Goal: Information Seeking & Learning: Learn about a topic

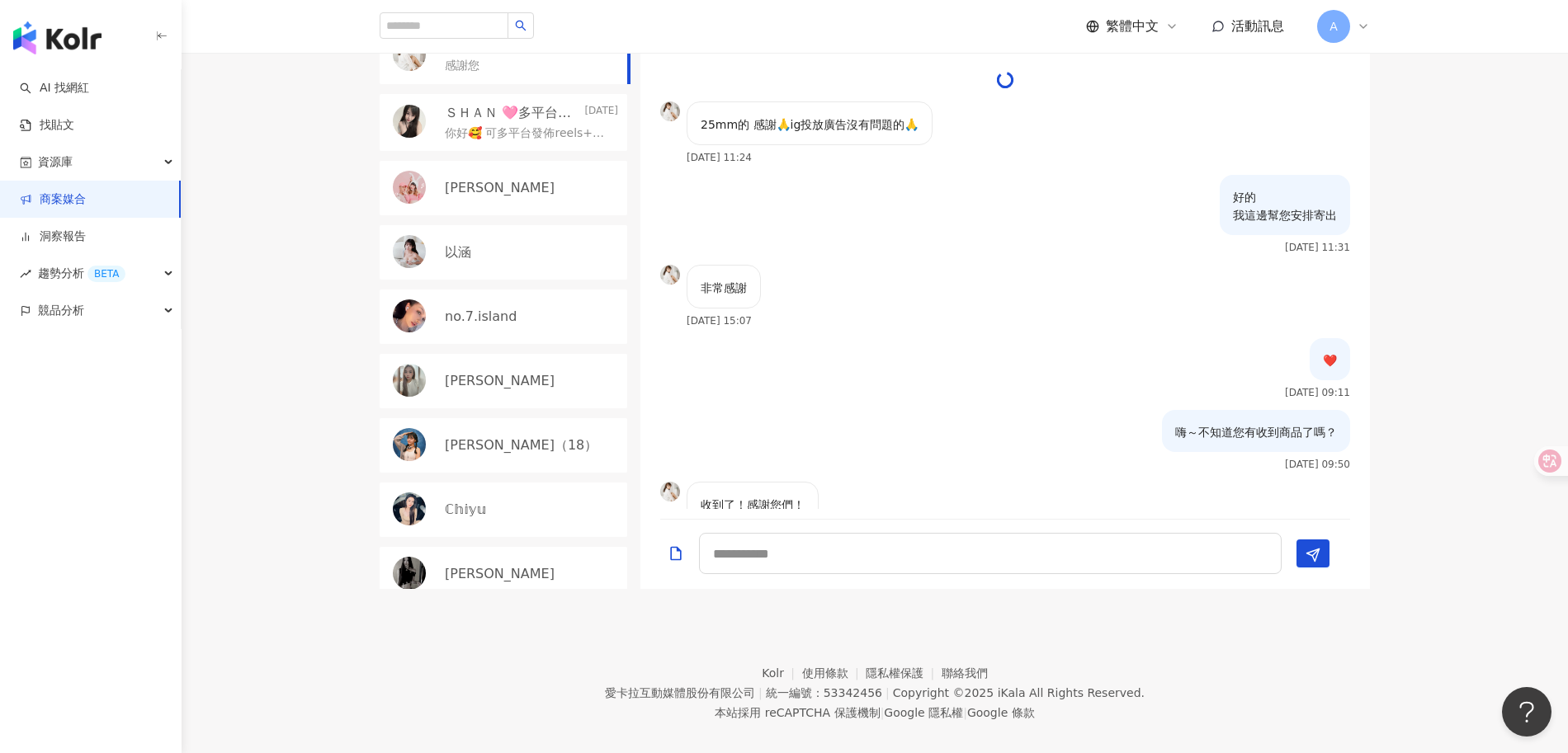
scroll to position [1723, 0]
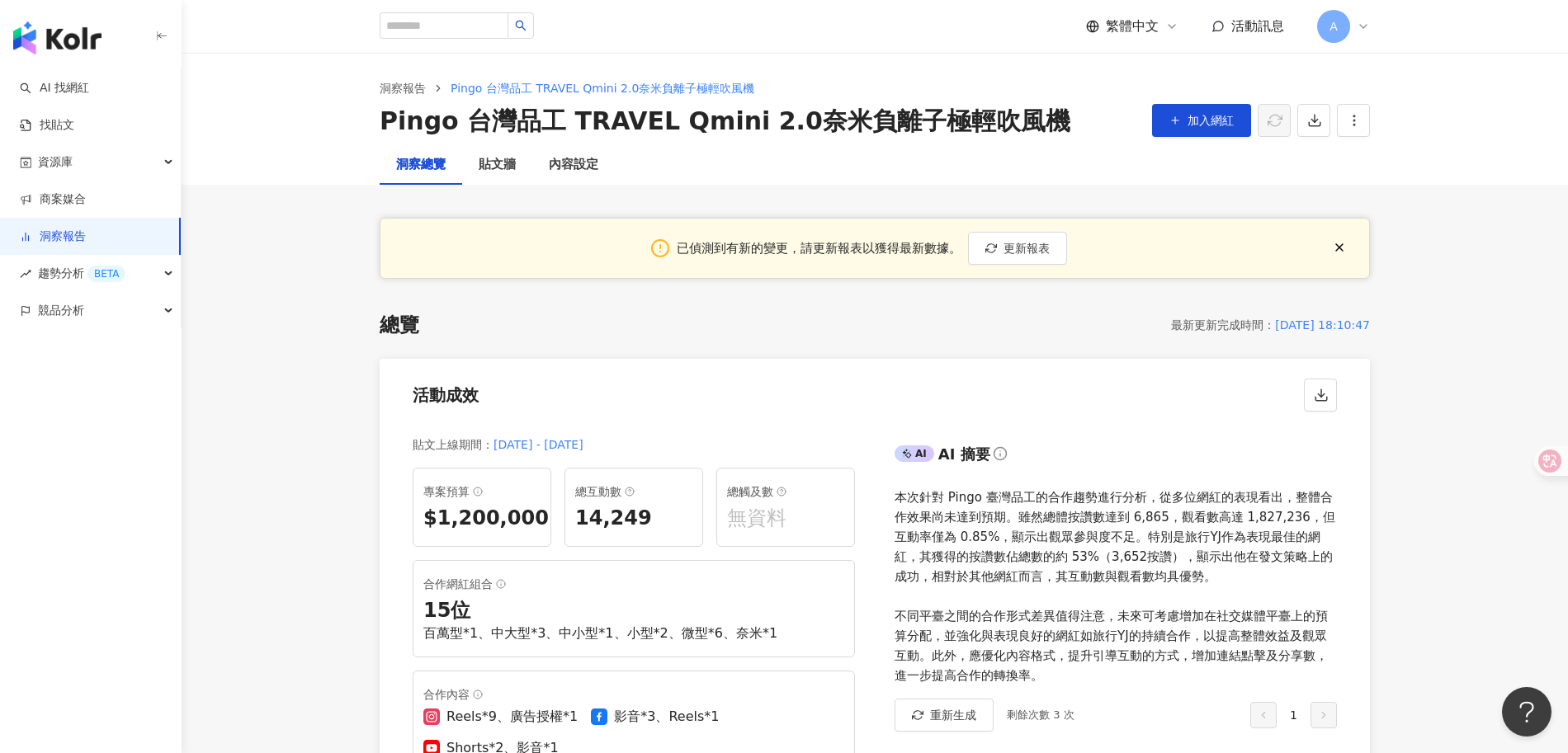
click at [1342, 249] on line "button" at bounding box center [1339, 248] width 7 height 7
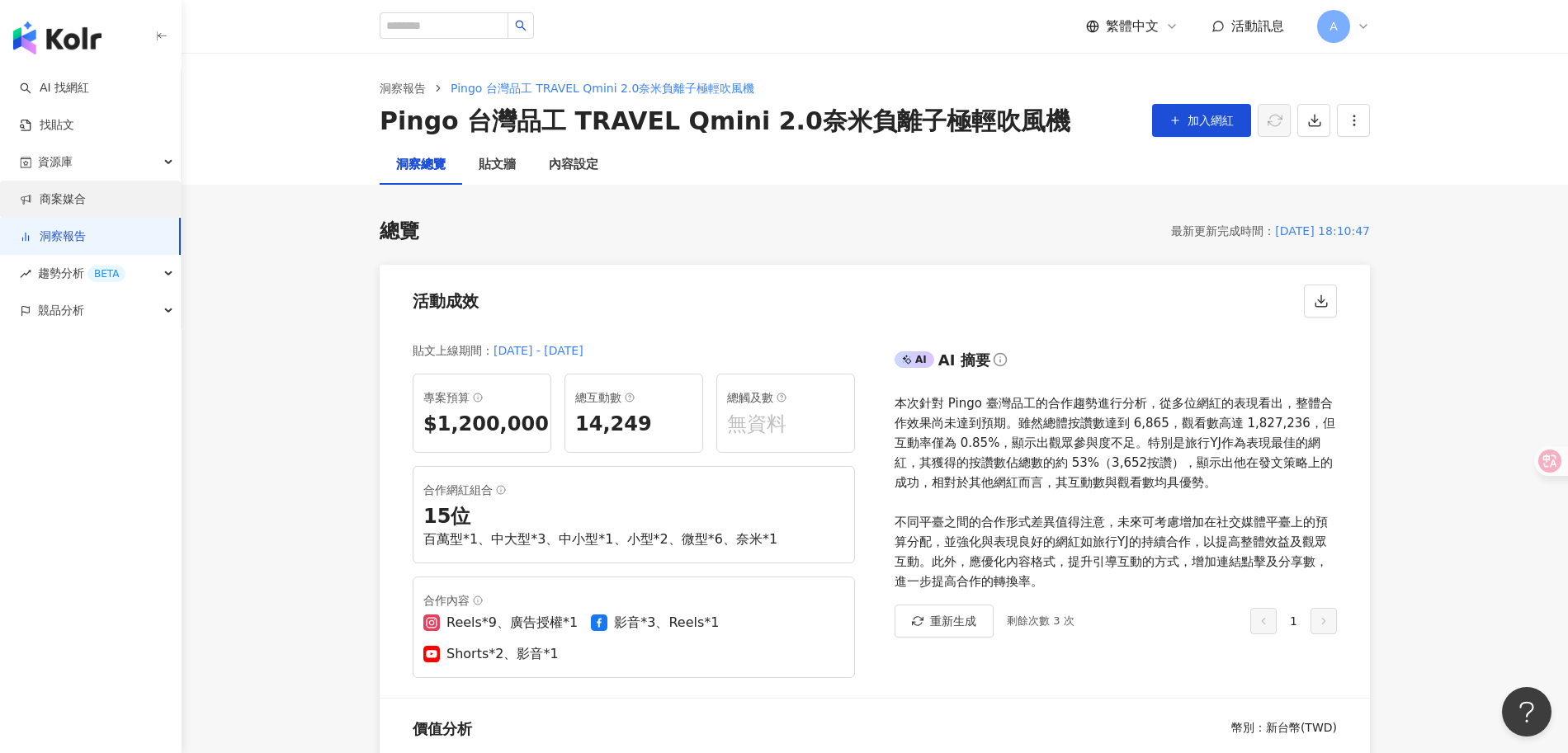
click at [77, 200] on link "商案媒合" at bounding box center [53, 200] width 66 height 17
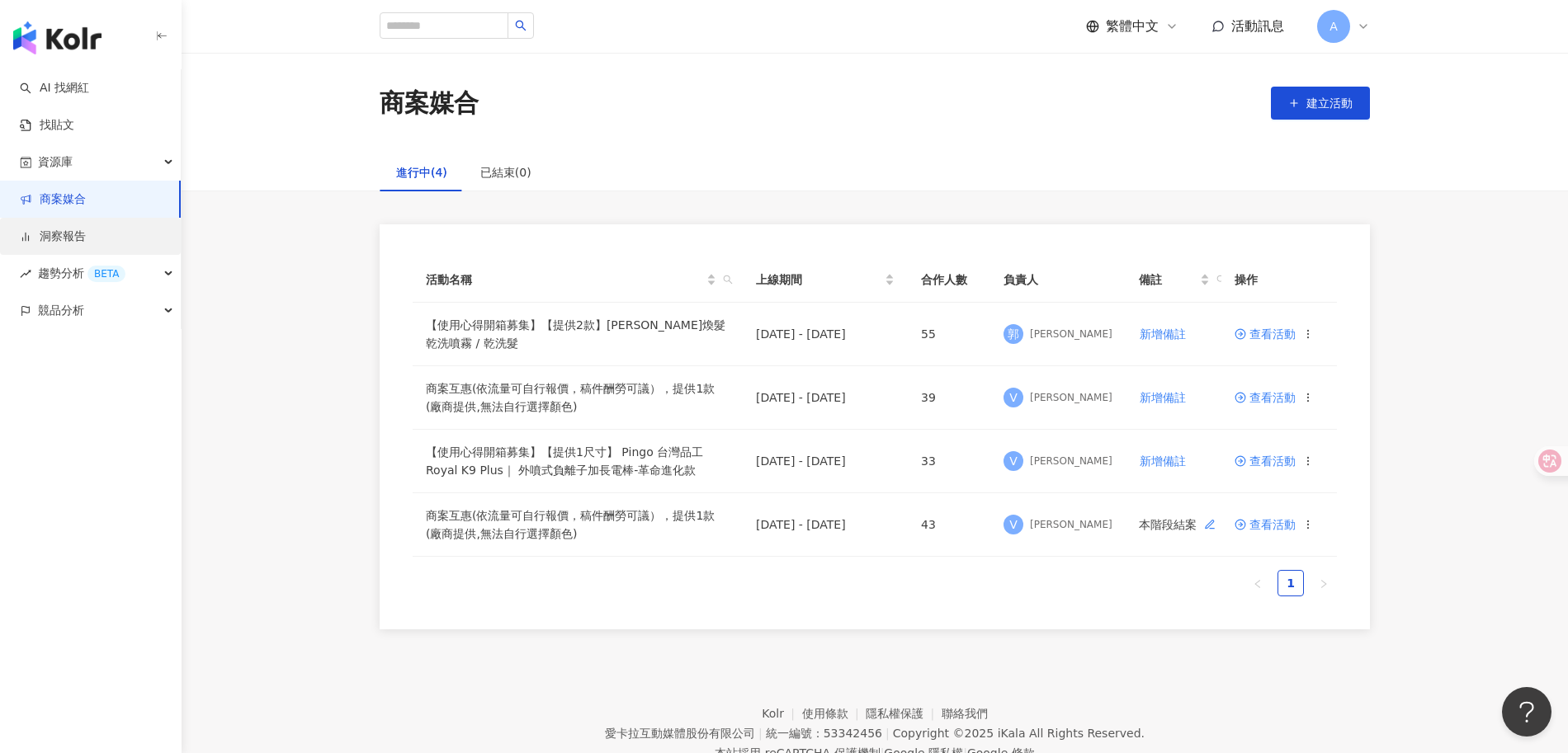
click at [64, 238] on link "洞察報告" at bounding box center [53, 237] width 66 height 17
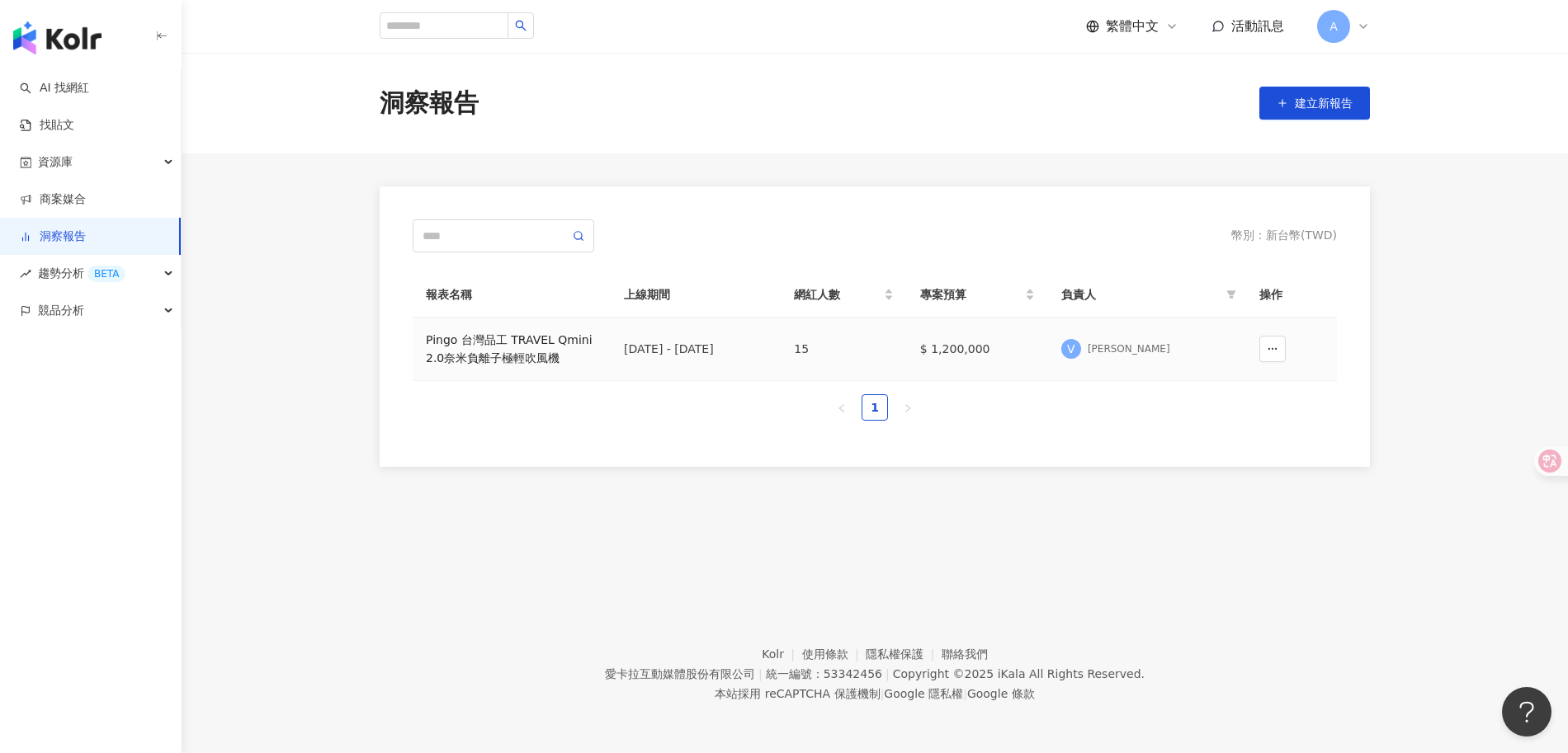
click at [539, 351] on div "Pingo 台灣品工 TRAVEL Qmini 2.0奈米負離子極輕吹風機" at bounding box center [511, 348] width 172 height 36
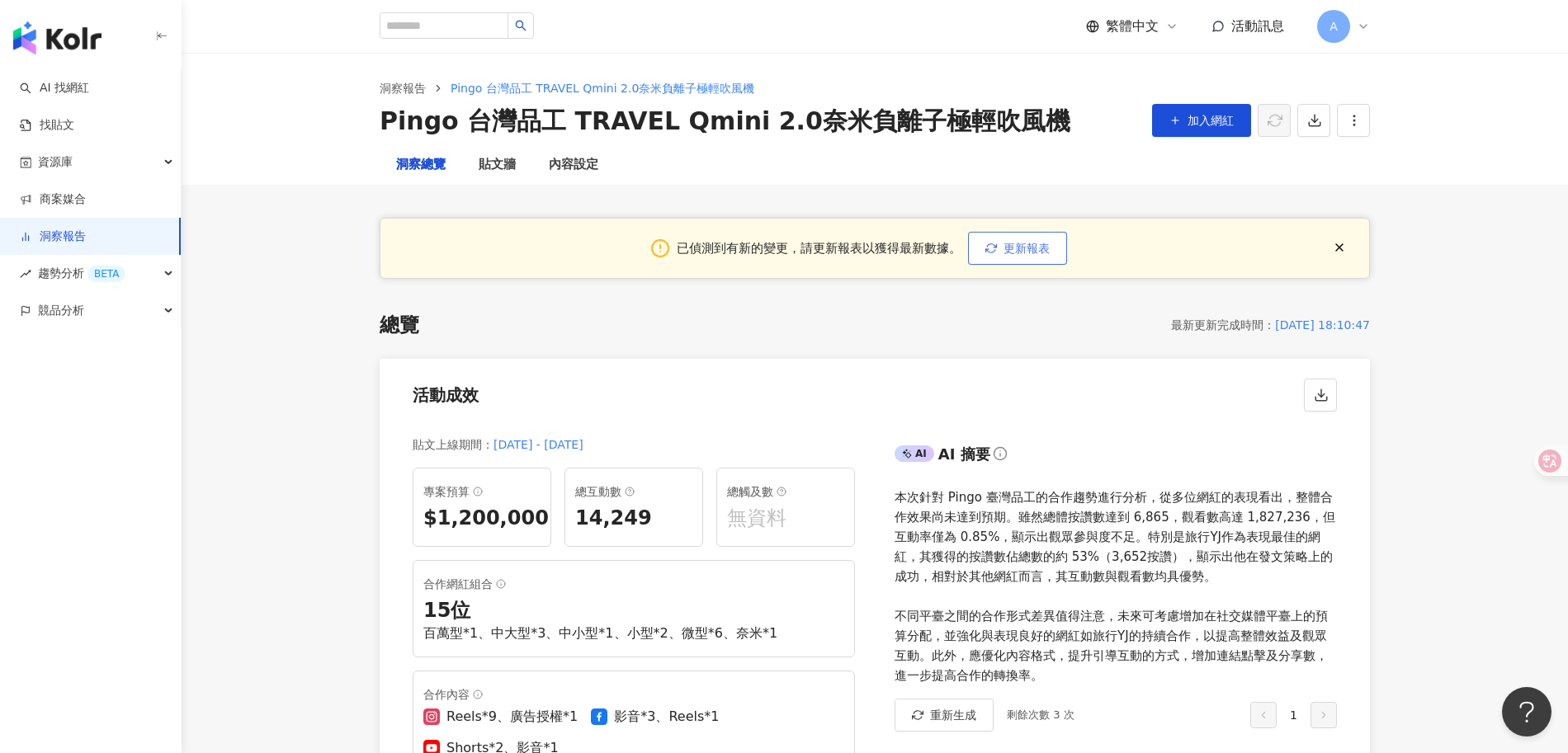
click at [1022, 251] on span "更新報表" at bounding box center [1027, 248] width 47 height 13
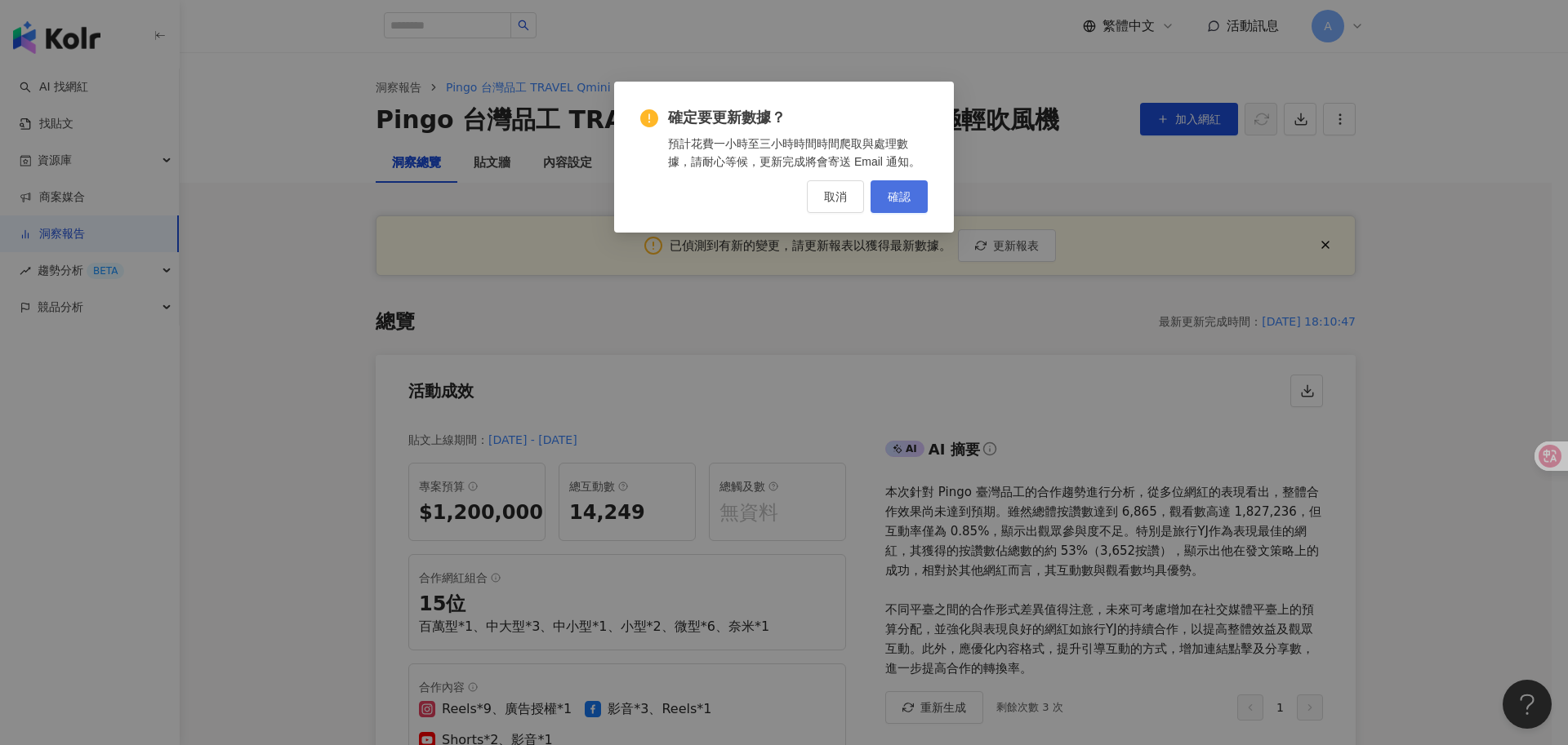
click at [904, 201] on span "確認" at bounding box center [899, 197] width 23 height 13
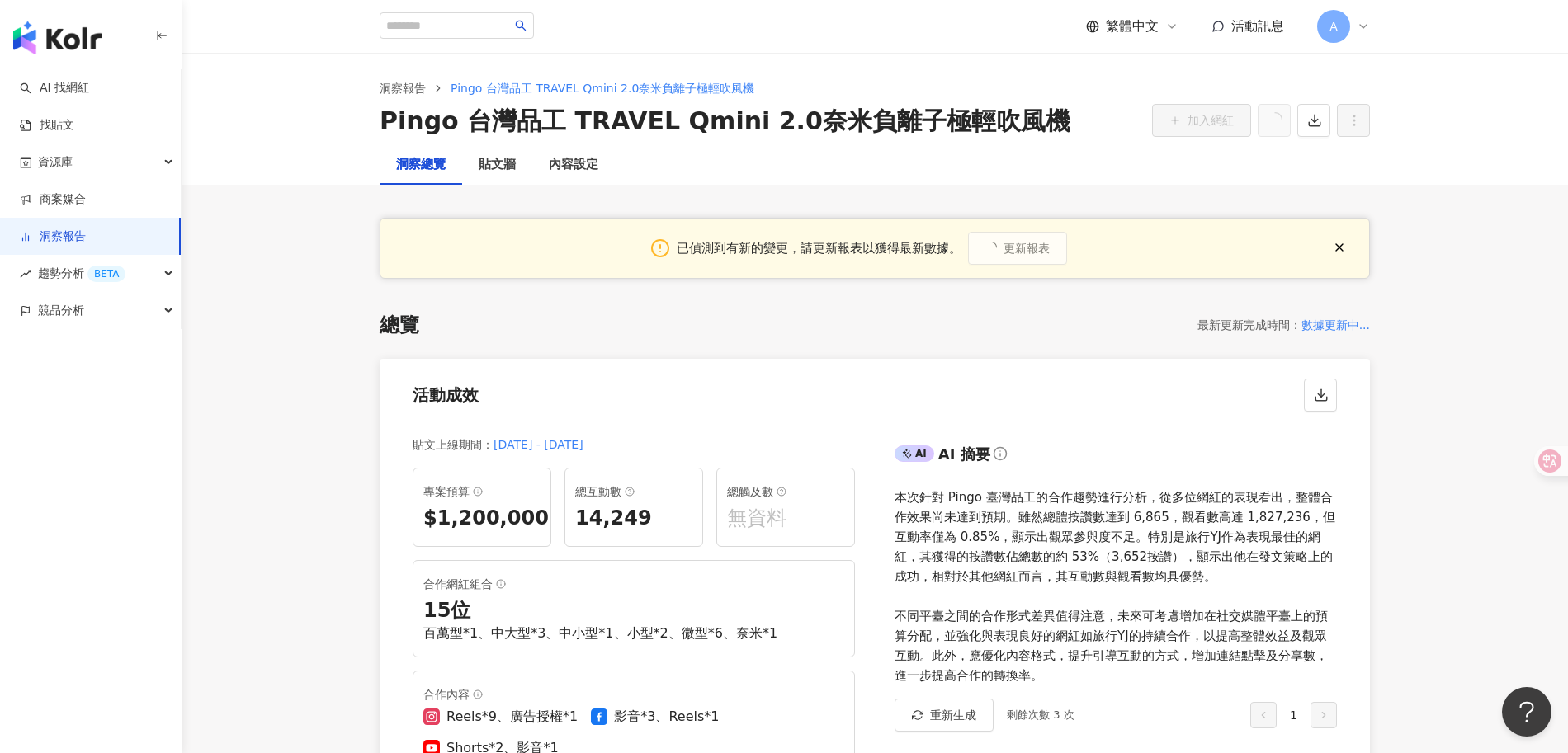
scroll to position [60, 0]
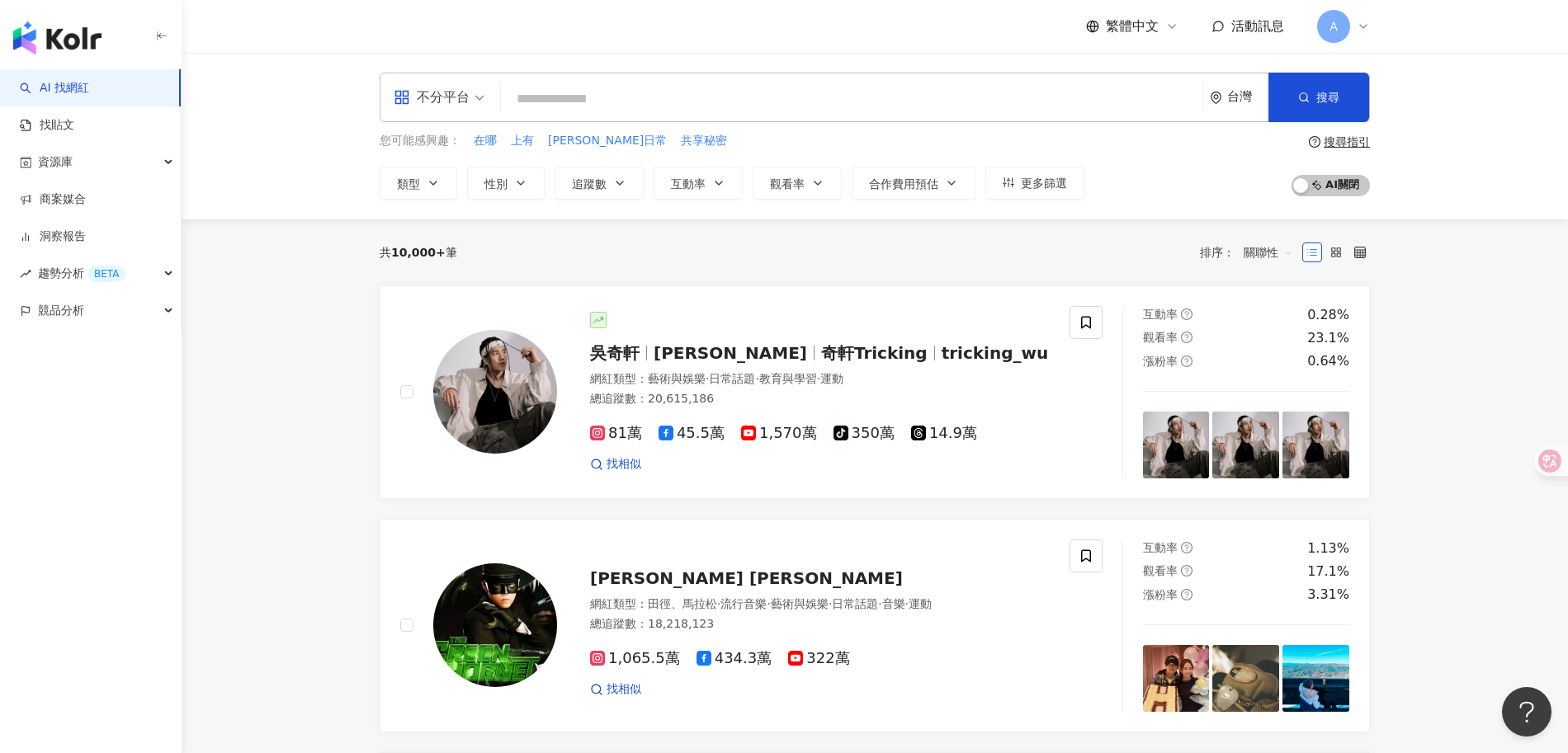
click at [629, 113] on input "search" at bounding box center [852, 99] width 688 height 32
paste input "********"
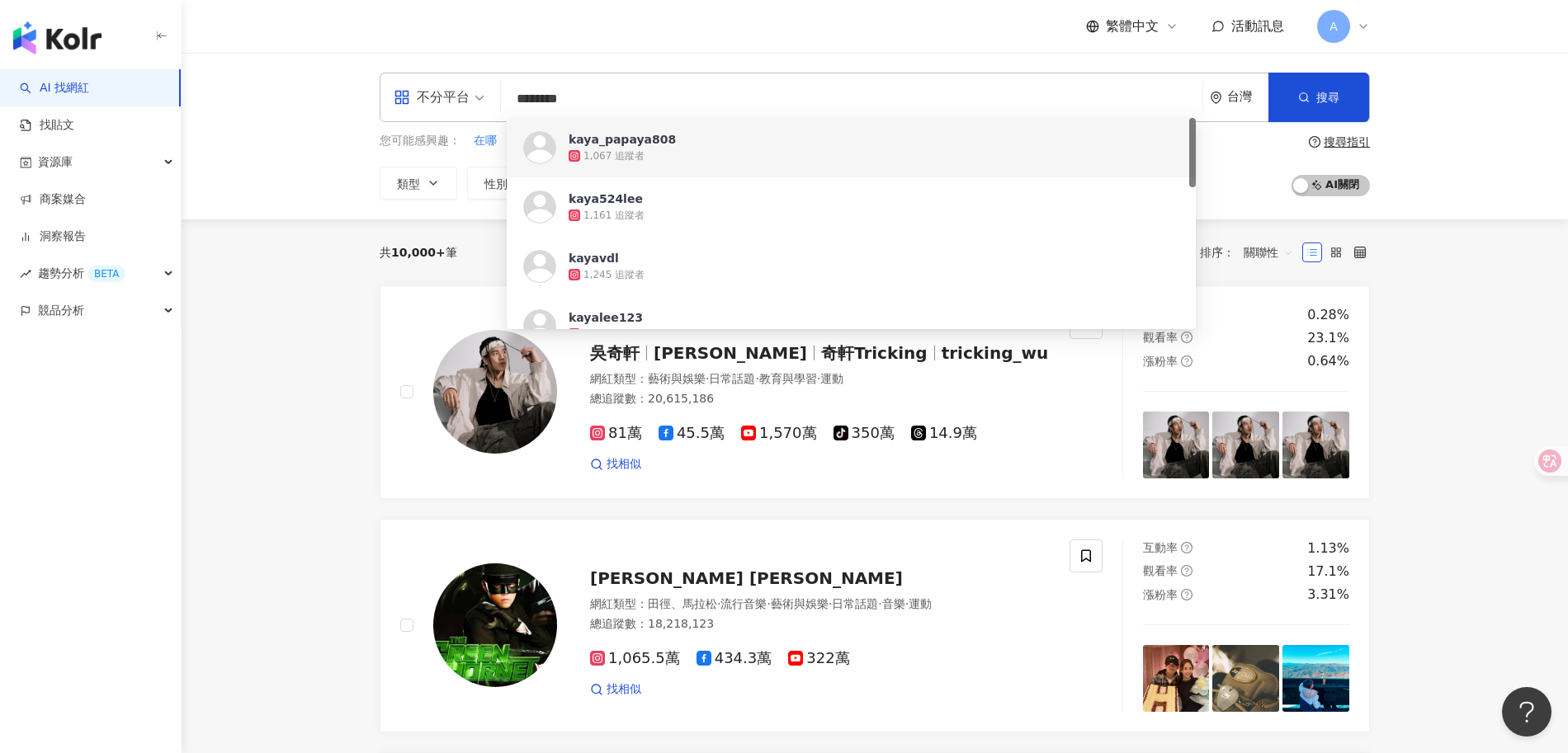
click at [698, 106] on input "********" at bounding box center [852, 99] width 688 height 32
paste input "**********"
type input "**********"
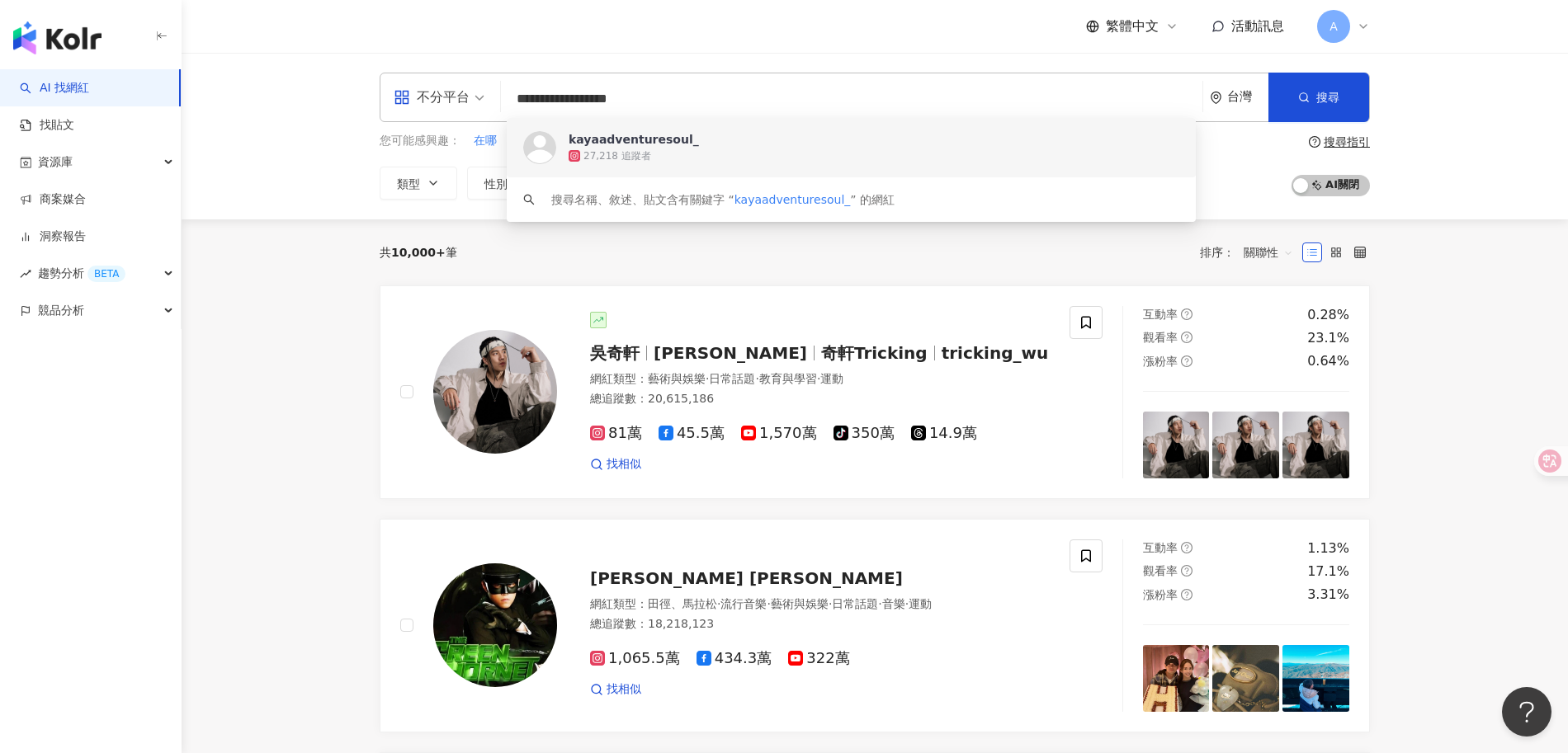
click at [727, 160] on div "27,218 追蹤者" at bounding box center [874, 156] width 611 height 17
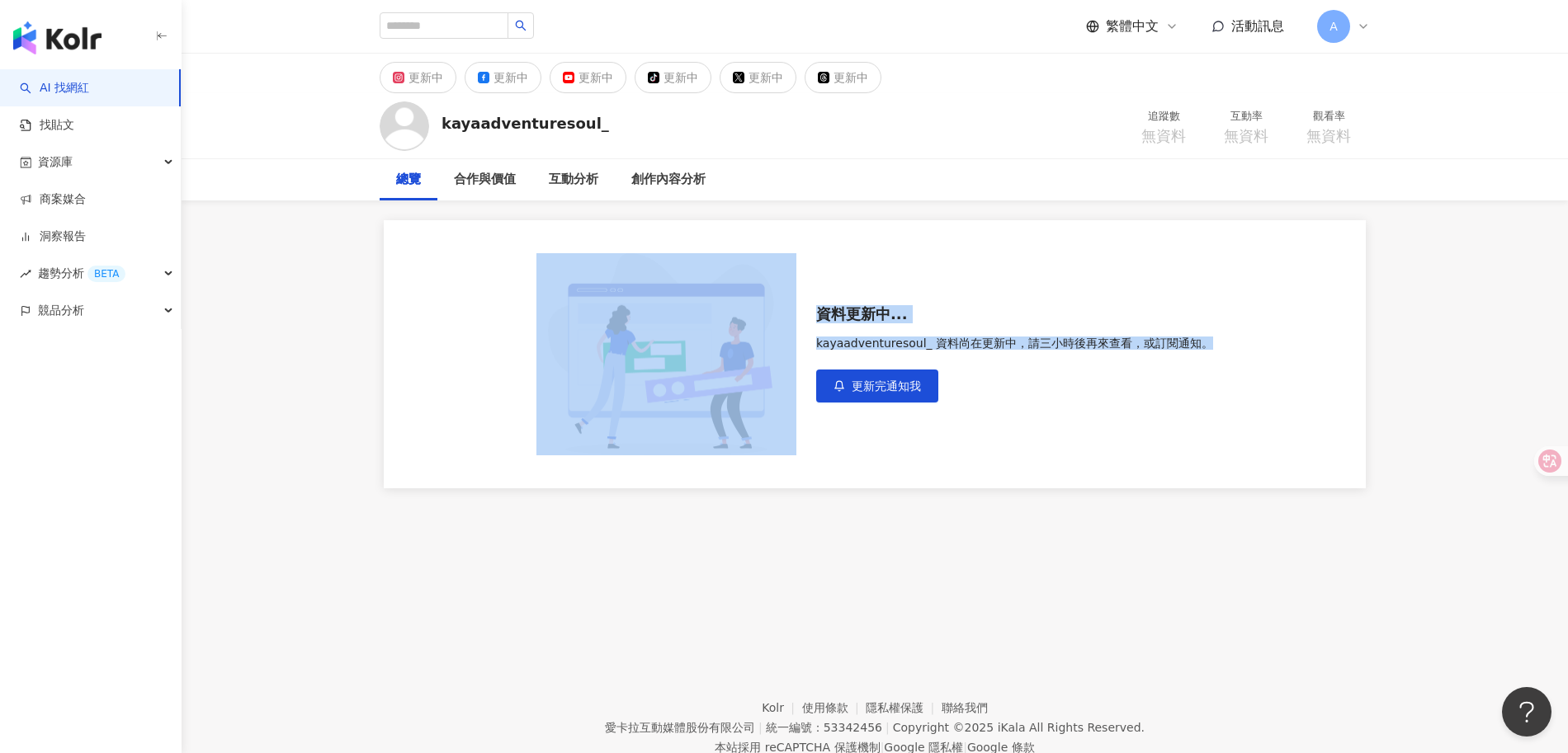
drag, startPoint x: 806, startPoint y: 347, endPoint x: 1198, endPoint y: 351, distance: 392.0
click at [1198, 351] on div "資料更新中... kayaadventuresoul_ 資料尚在更新中，請三小時後再來查看，或訂閱通知。 更新完通知我" at bounding box center [875, 354] width 982 height 268
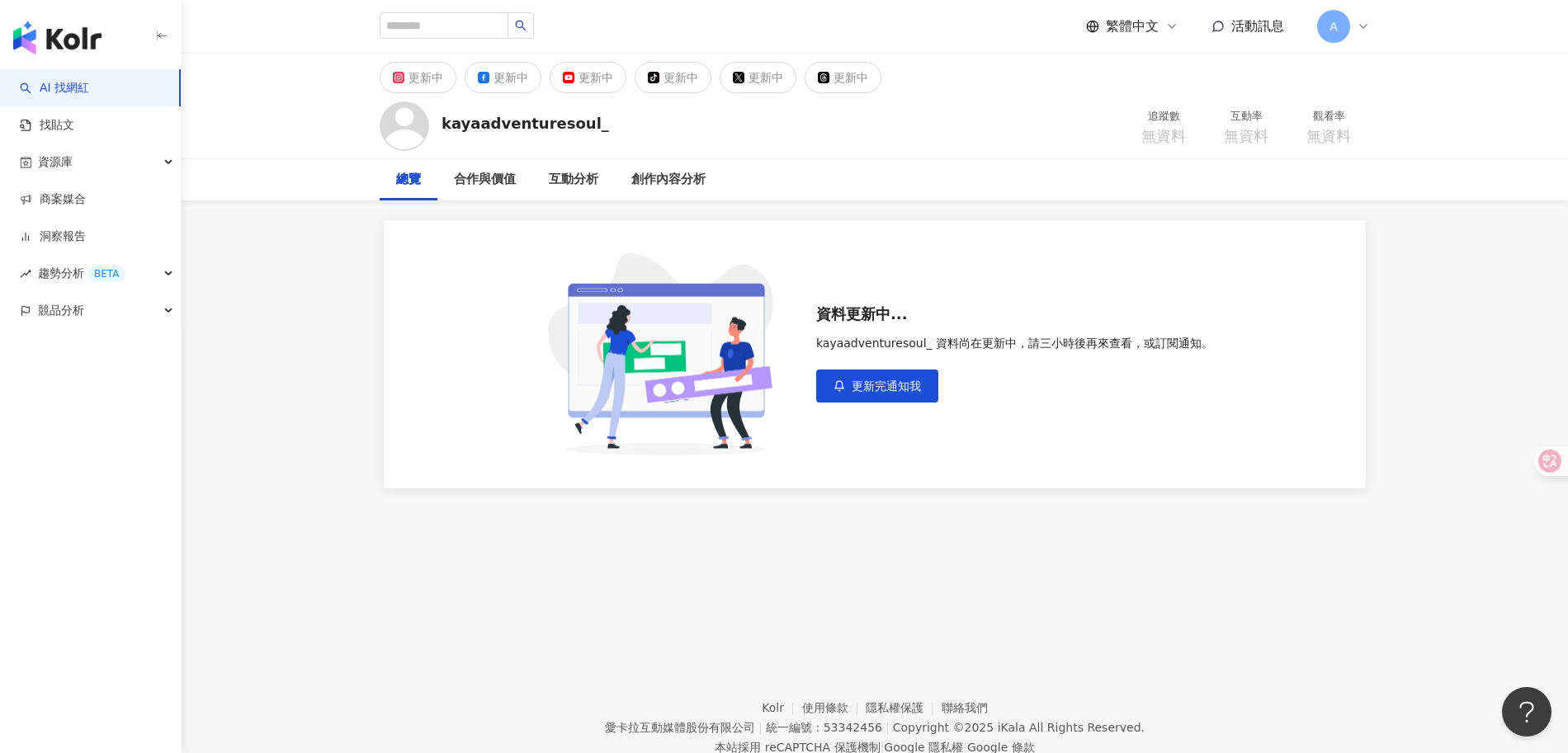
click at [1268, 356] on div "資料更新中... kayaadventuresoul_ 資料尚在更新中，請三小時後再來查看，或訂閱通知。 更新完通知我" at bounding box center [875, 354] width 982 height 268
click at [1360, 30] on icon at bounding box center [1363, 26] width 13 height 13
click at [1362, 29] on icon at bounding box center [1363, 26] width 13 height 13
click at [509, 177] on div "合作與價值" at bounding box center [485, 179] width 62 height 20
click at [406, 183] on div "總覽" at bounding box center [408, 179] width 25 height 20
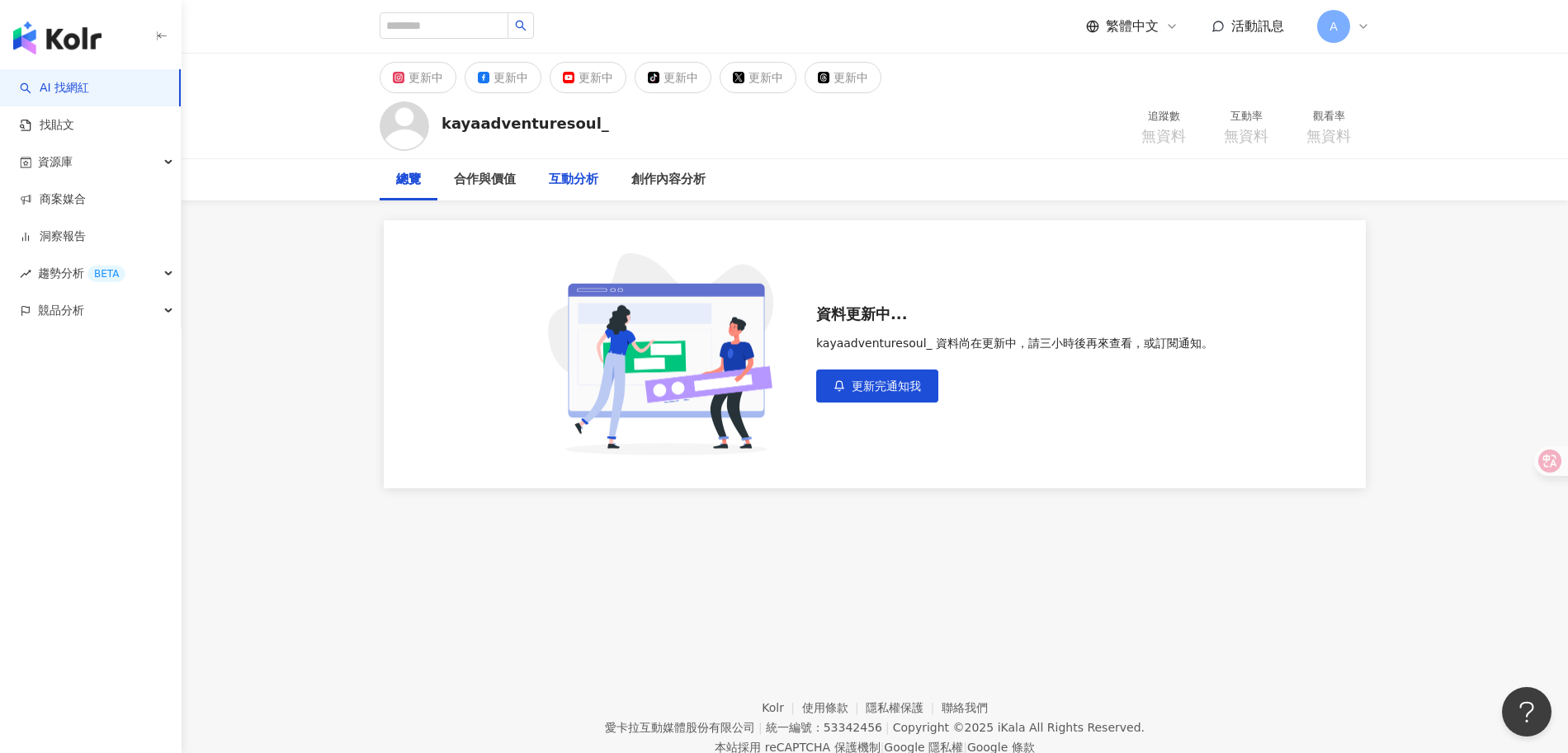
click at [569, 179] on div "互動分析" at bounding box center [574, 179] width 49 height 20
click at [421, 189] on div "總覽" at bounding box center [408, 179] width 58 height 41
click at [1345, 32] on span "A" at bounding box center [1334, 26] width 33 height 33
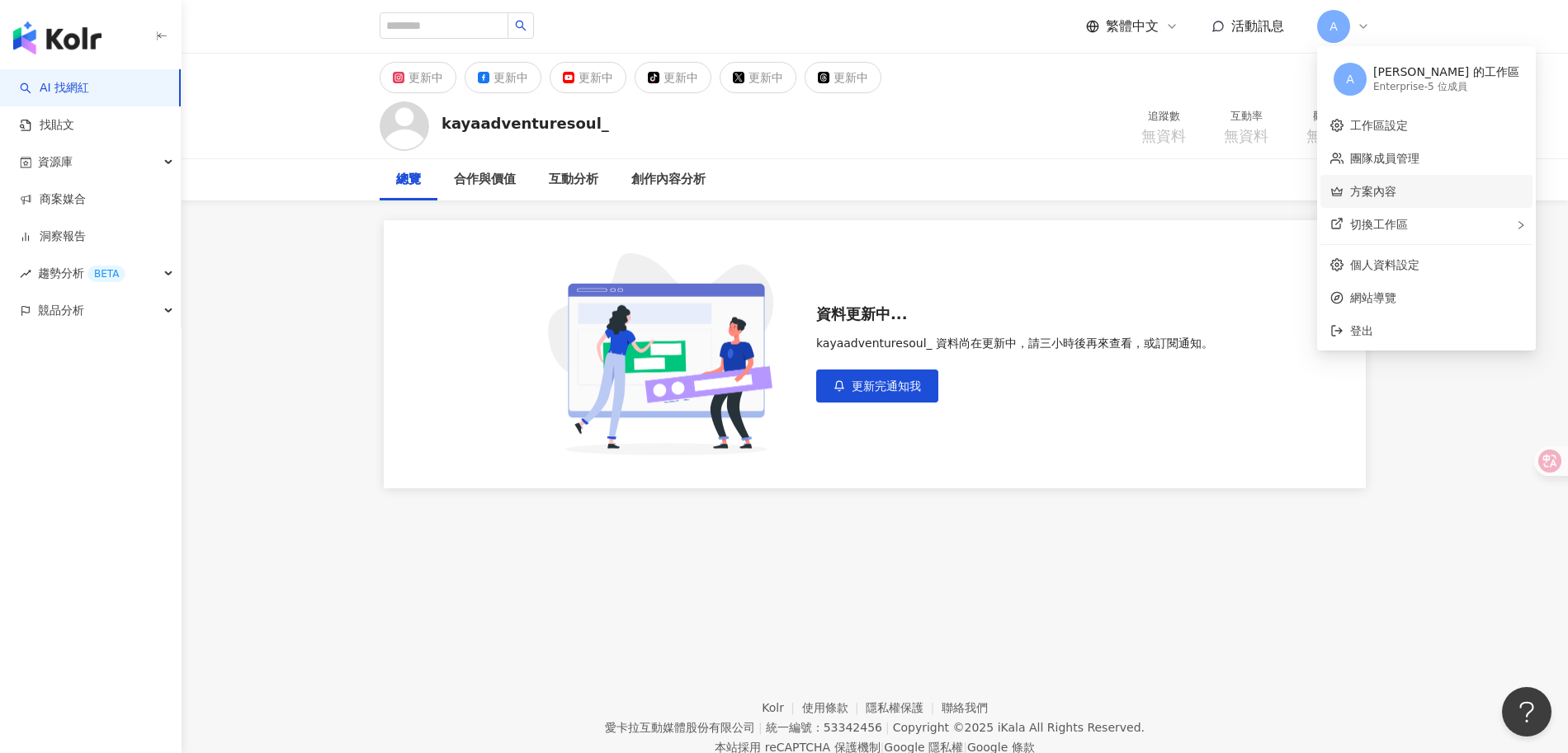
click at [1396, 198] on link "方案內容" at bounding box center [1373, 191] width 47 height 13
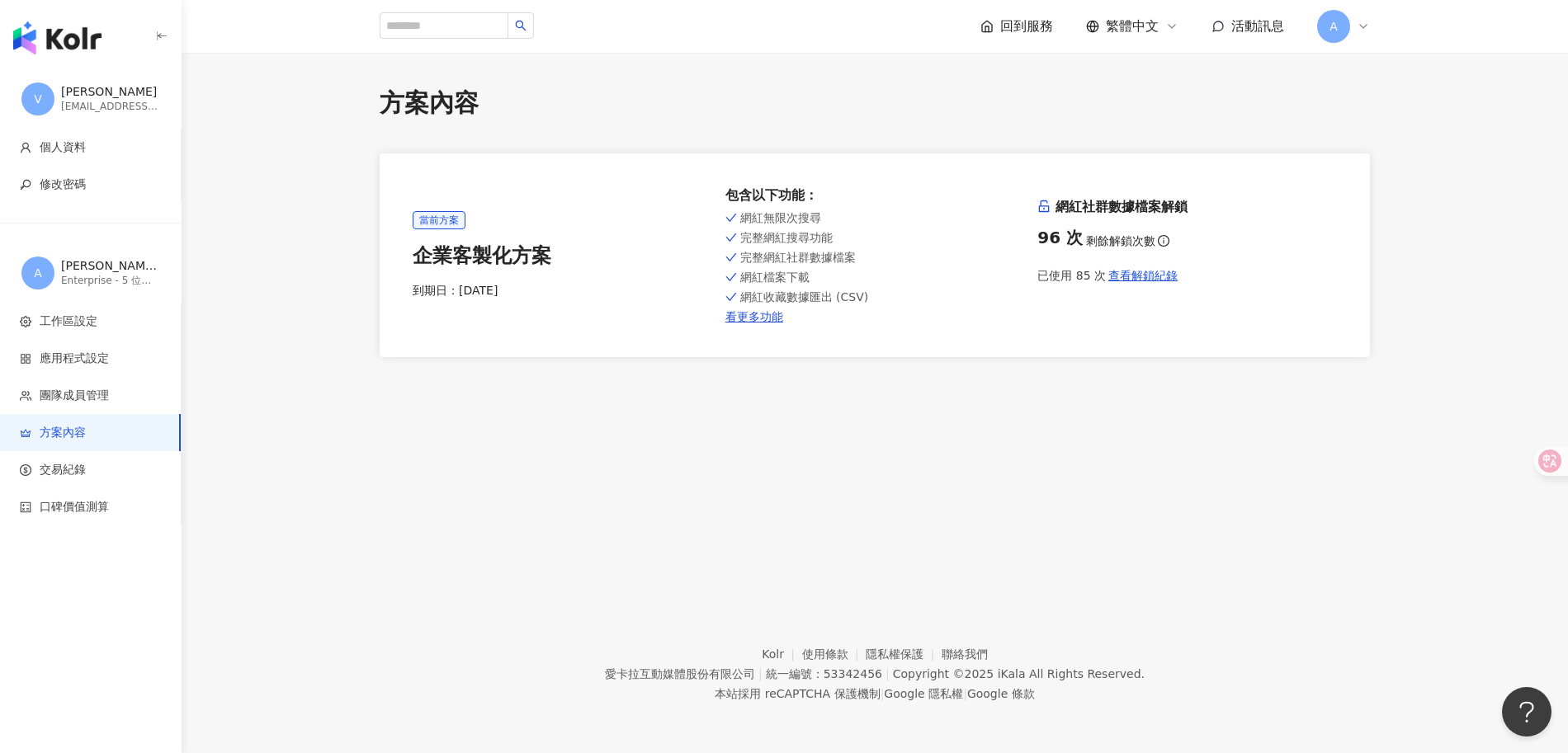
drag, startPoint x: 465, startPoint y: 289, endPoint x: 547, endPoint y: 290, distance: 82.0
click at [547, 290] on div "到期日： 2026/6/2" at bounding box center [562, 291] width 299 height 17
click at [553, 290] on div "到期日： 2026/6/2" at bounding box center [562, 291] width 299 height 17
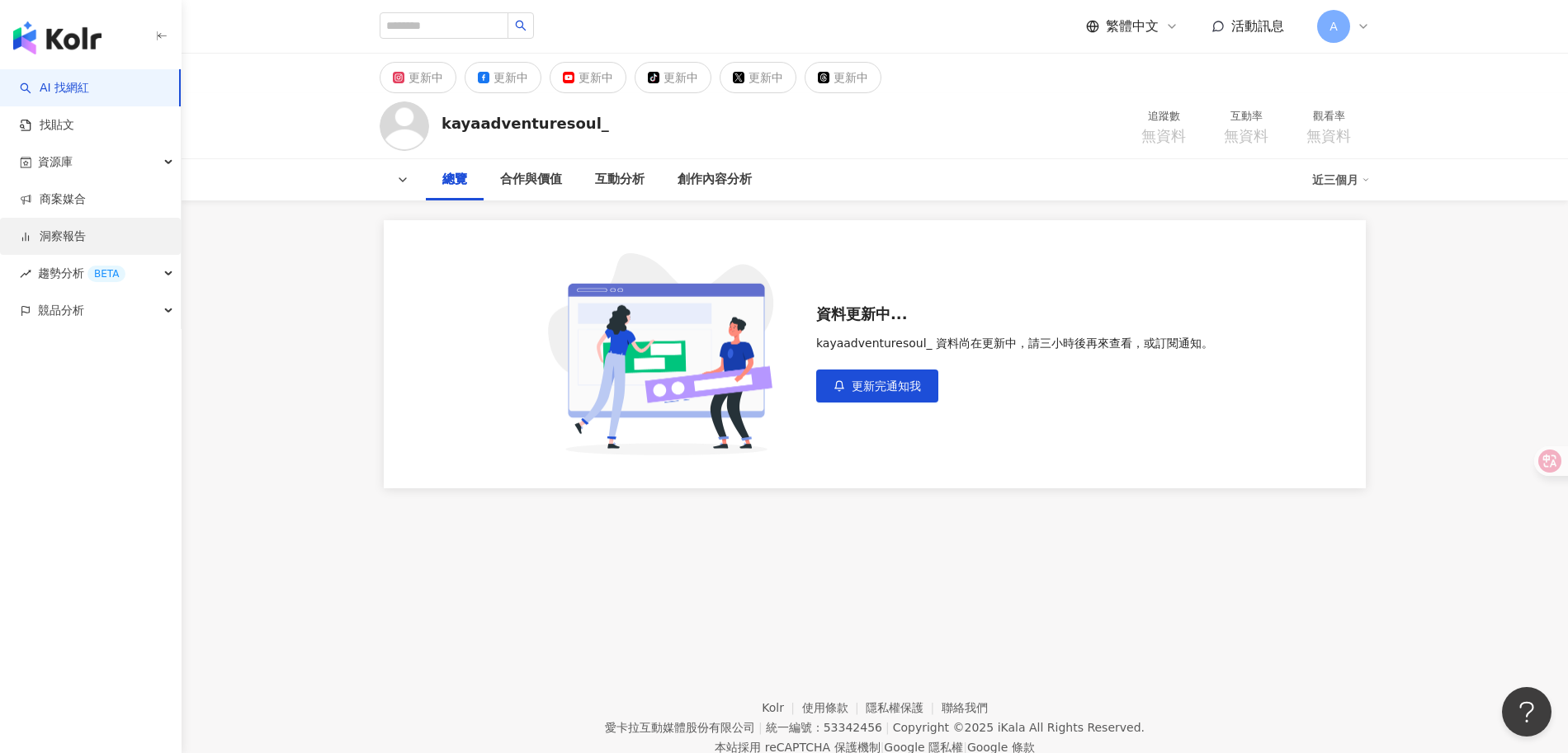
click at [70, 237] on link "洞察報告" at bounding box center [53, 237] width 66 height 17
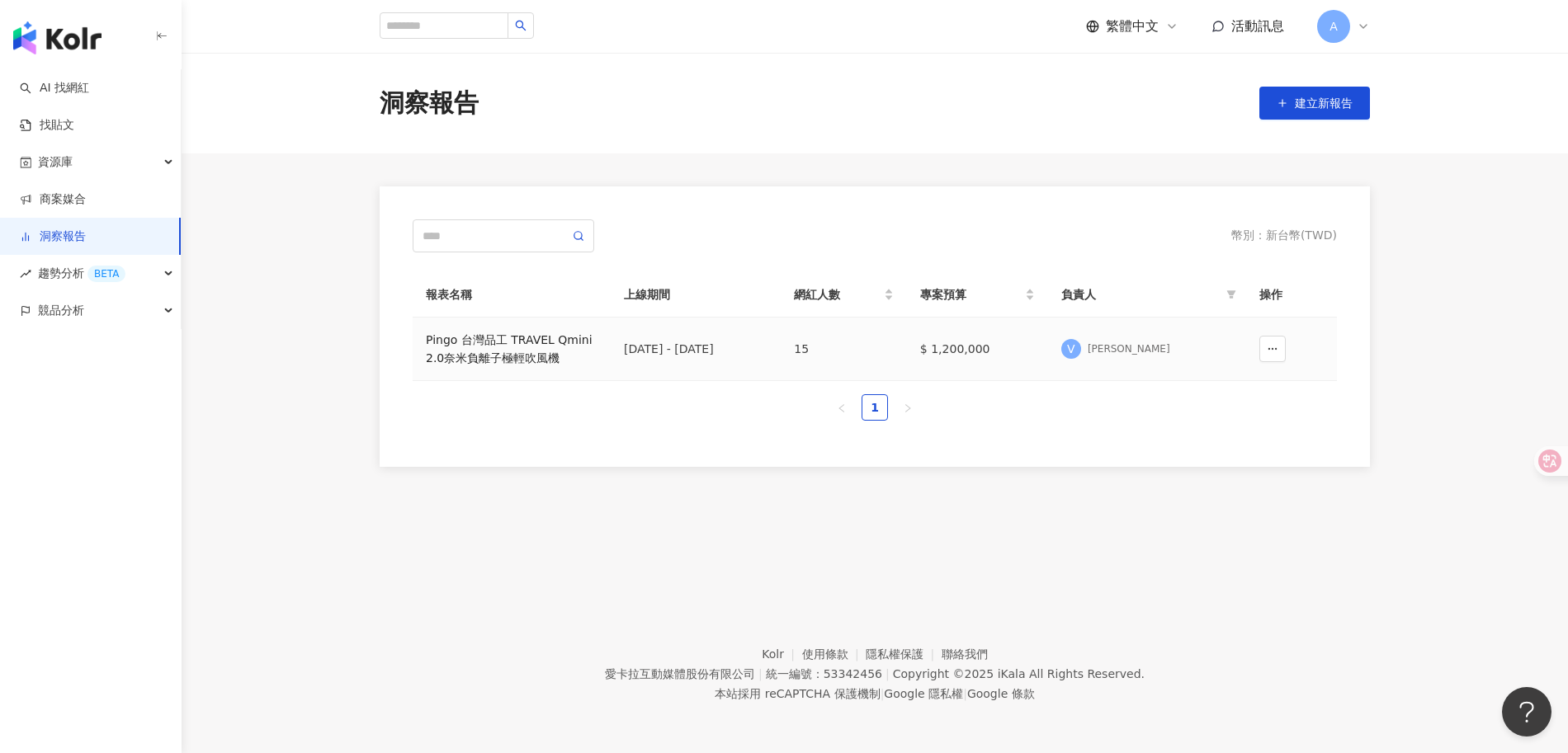
click at [545, 347] on div "Pingo 台灣品工 TRAVEL Qmini 2.0奈米負離子極輕吹風機" at bounding box center [511, 348] width 172 height 36
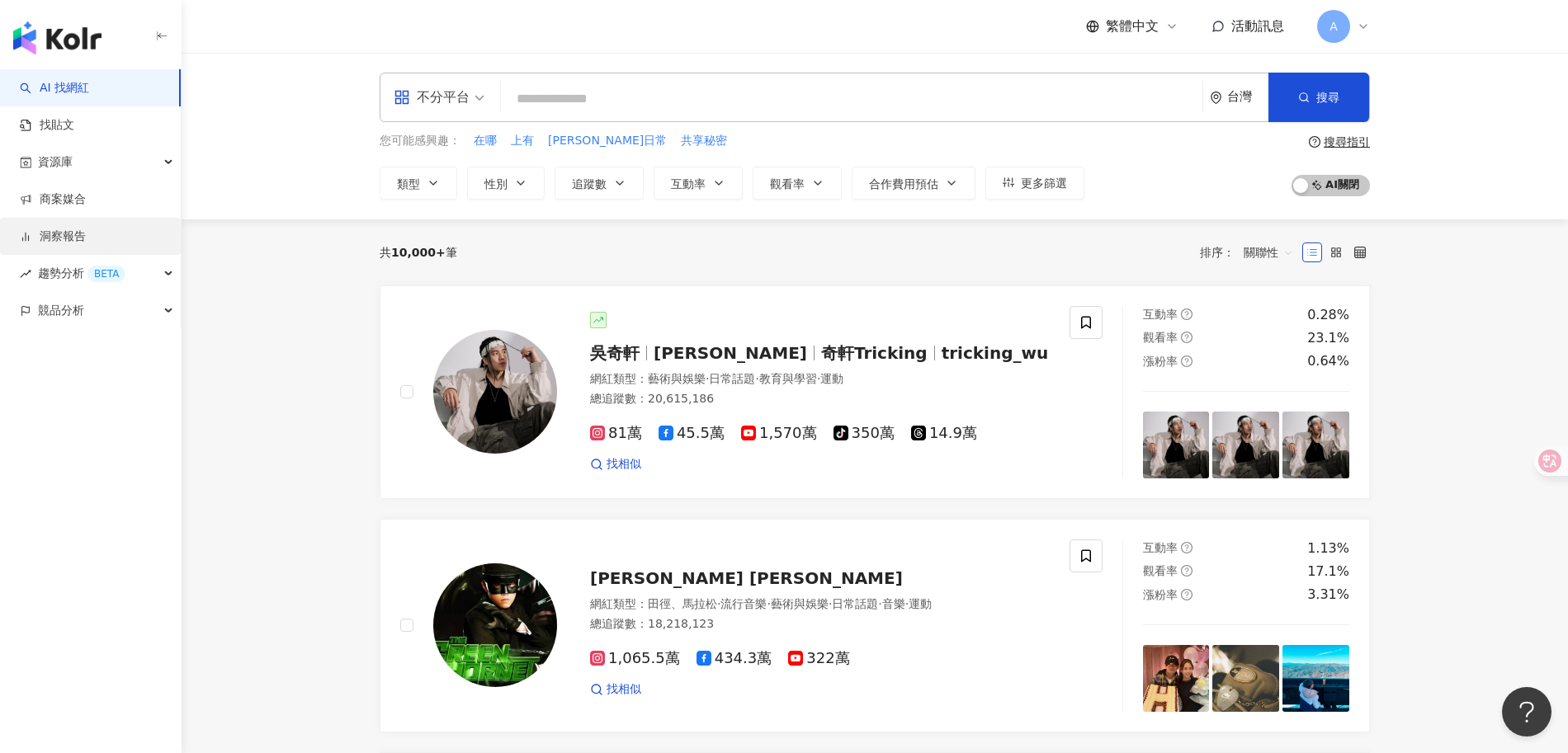
click at [70, 229] on link "洞察報告" at bounding box center [53, 237] width 66 height 17
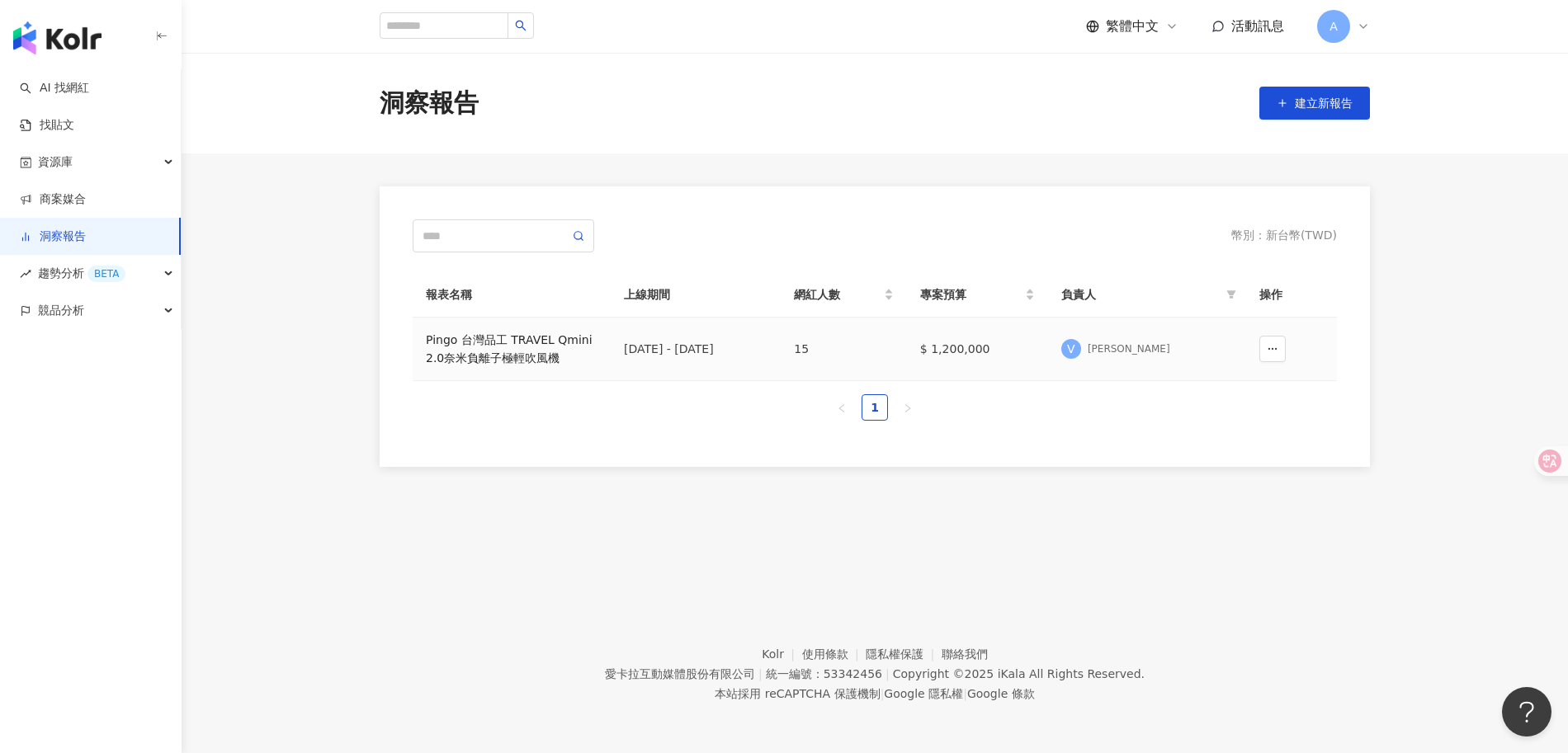
click at [519, 334] on div "Pingo 台灣品工 TRAVEL Qmini 2.0奈米負離子極輕吹風機" at bounding box center [511, 348] width 172 height 36
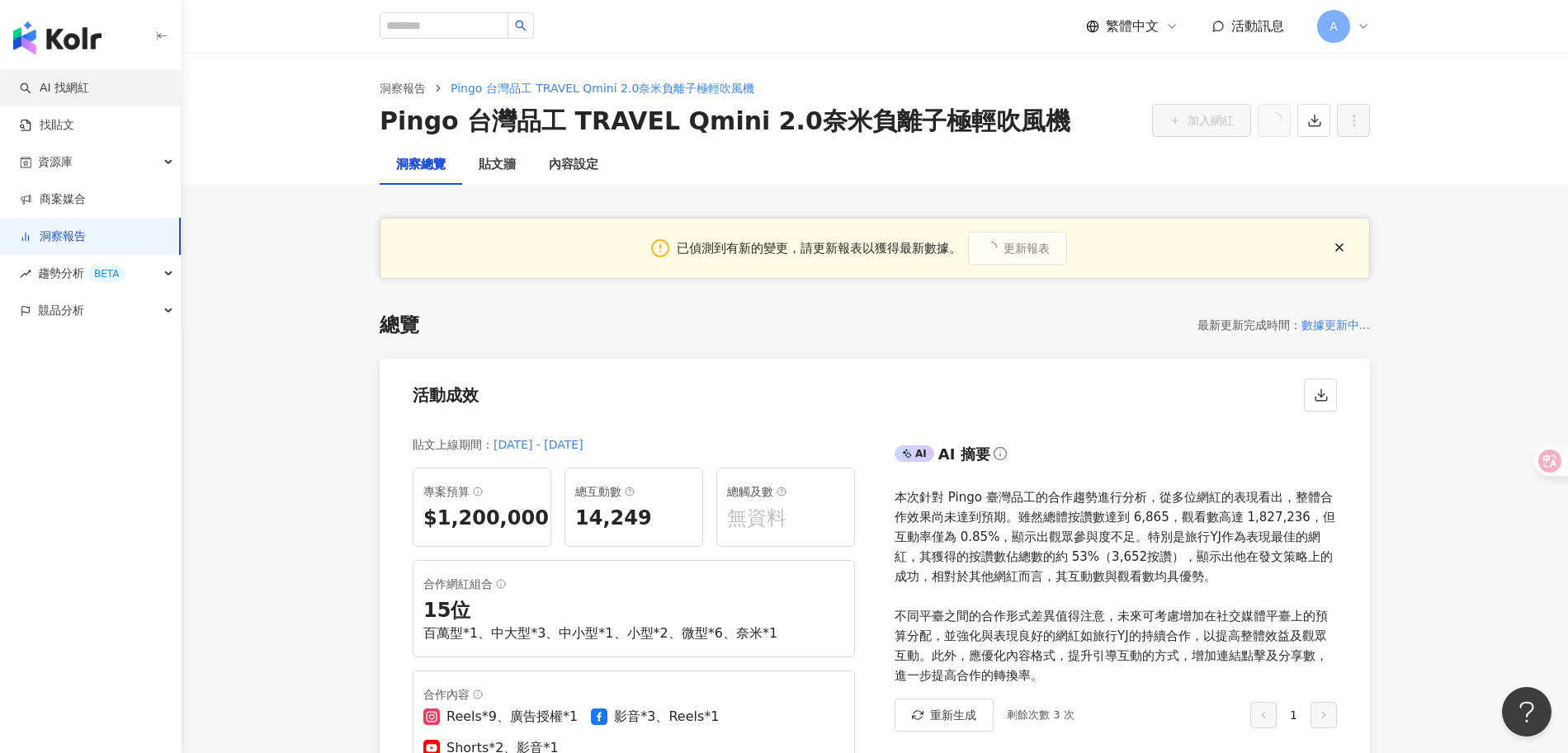
click at [89, 85] on link "AI 找網紅" at bounding box center [55, 88] width 70 height 17
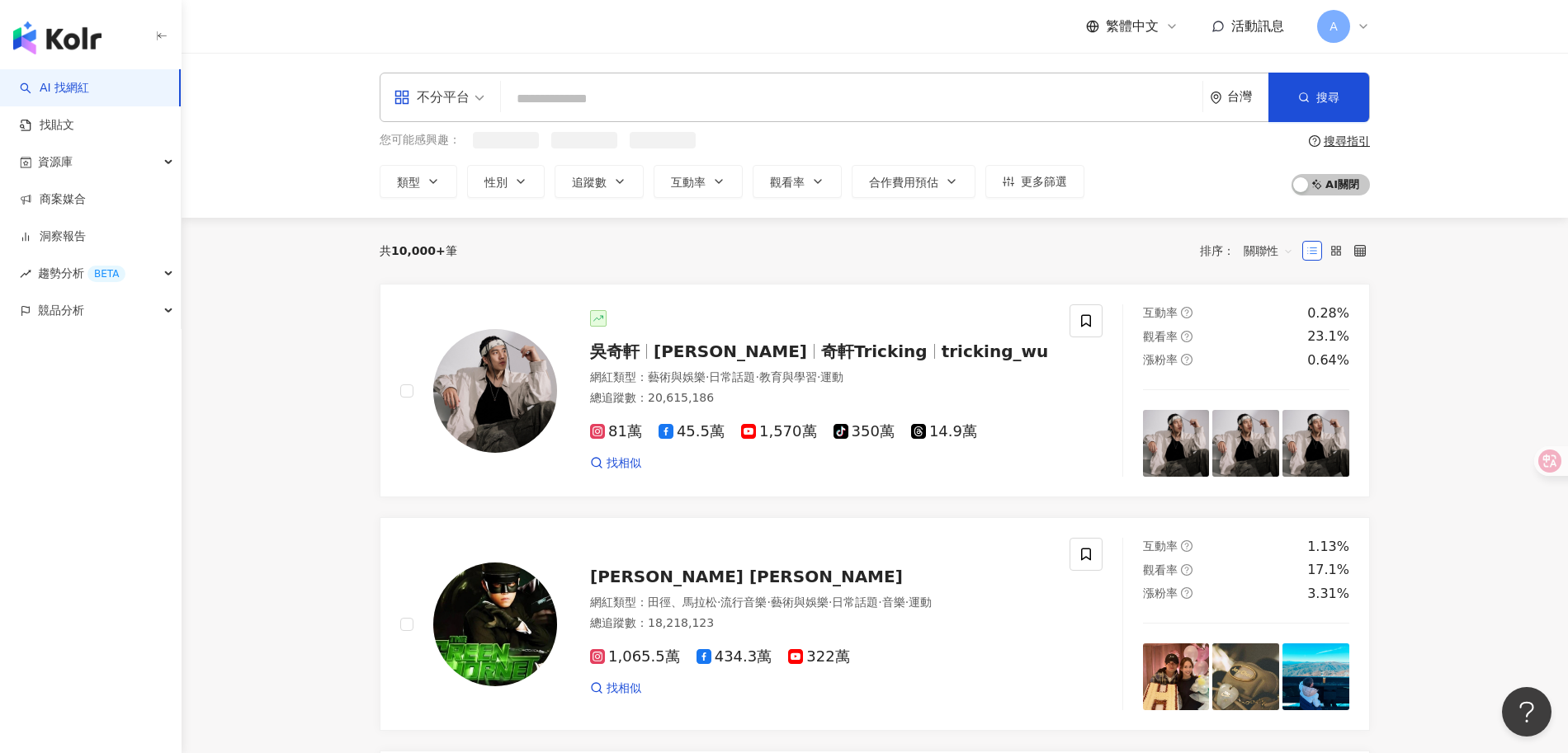
click at [604, 78] on div "不分平台 台灣 搜尋" at bounding box center [875, 98] width 991 height 49
click at [605, 86] on input "search" at bounding box center [852, 99] width 688 height 32
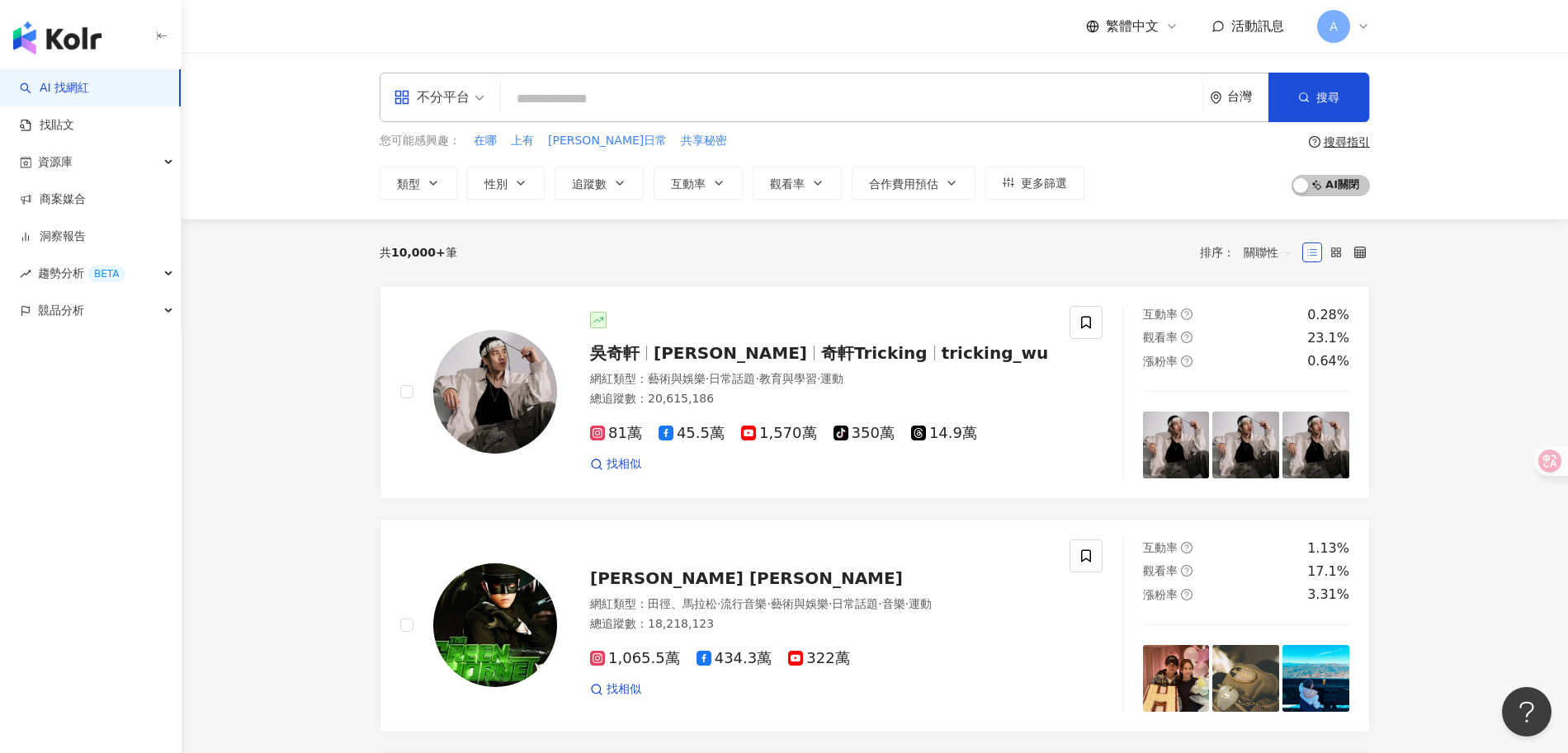
click at [605, 91] on input "search" at bounding box center [852, 99] width 688 height 32
click at [604, 99] on input "search" at bounding box center [852, 99] width 688 height 32
click at [786, 365] on div "吳奇軒 Wu Hsuan 奇軒Tricking tricking_wu 網紅類型 ： 藝術與娛樂 · 日常話題 · 教育與學習 · 運動 總追蹤數 ： 20,…" at bounding box center [803, 392] width 493 height 161
